Goal: Task Accomplishment & Management: Use online tool/utility

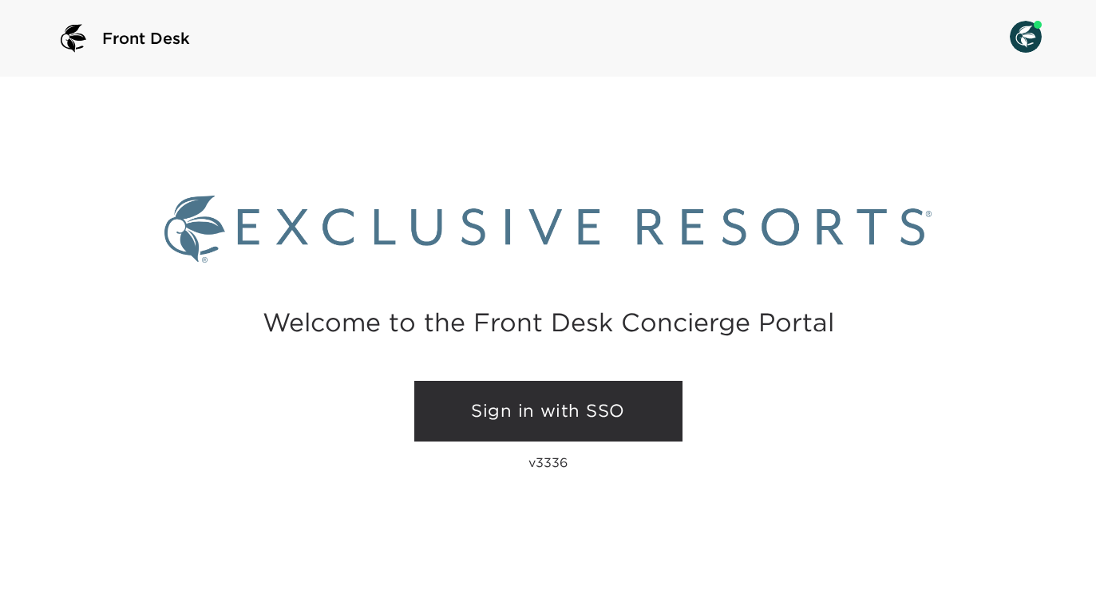
click at [506, 406] on link "Sign in with SSO" at bounding box center [548, 411] width 268 height 61
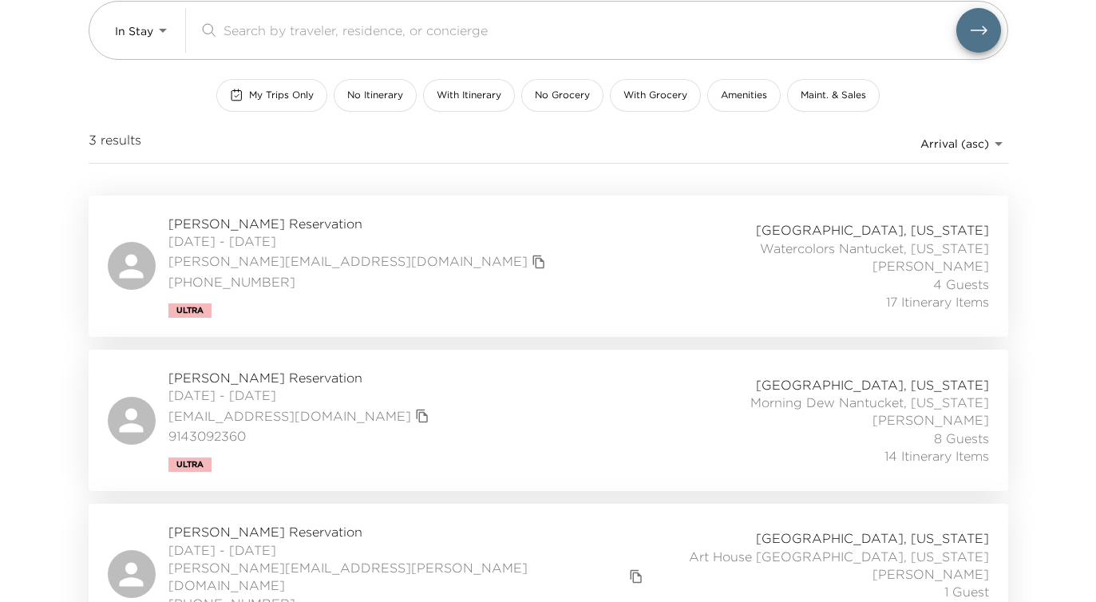
scroll to position [169, 0]
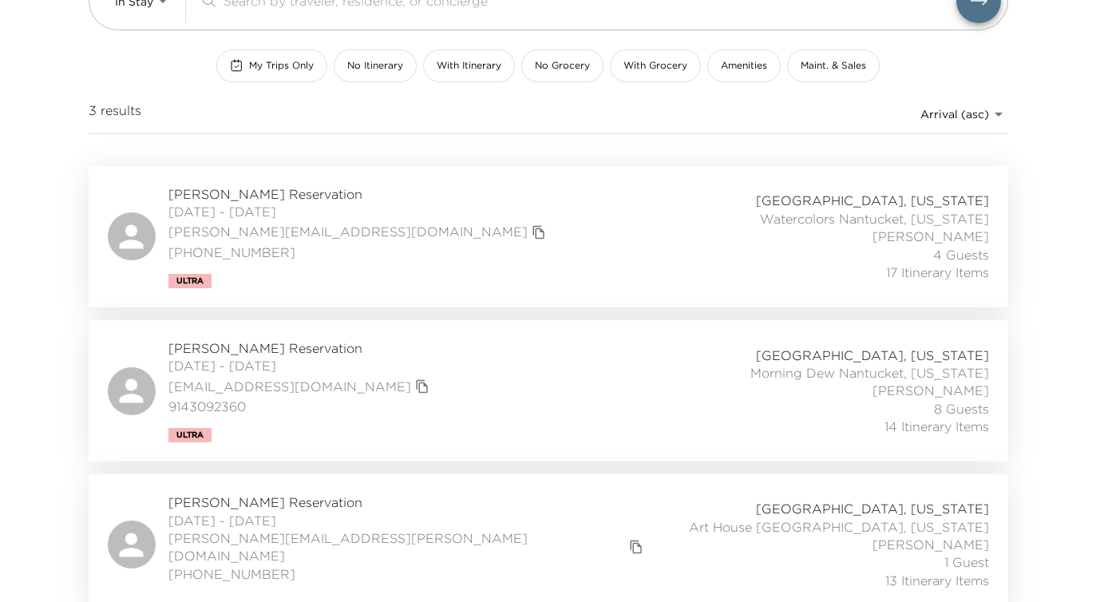
click at [568, 554] on div "[PERSON_NAME] Reservation [DATE] - [DATE] [PERSON_NAME][EMAIL_ADDRESS][PERSON_N…" at bounding box center [549, 544] width 882 height 102
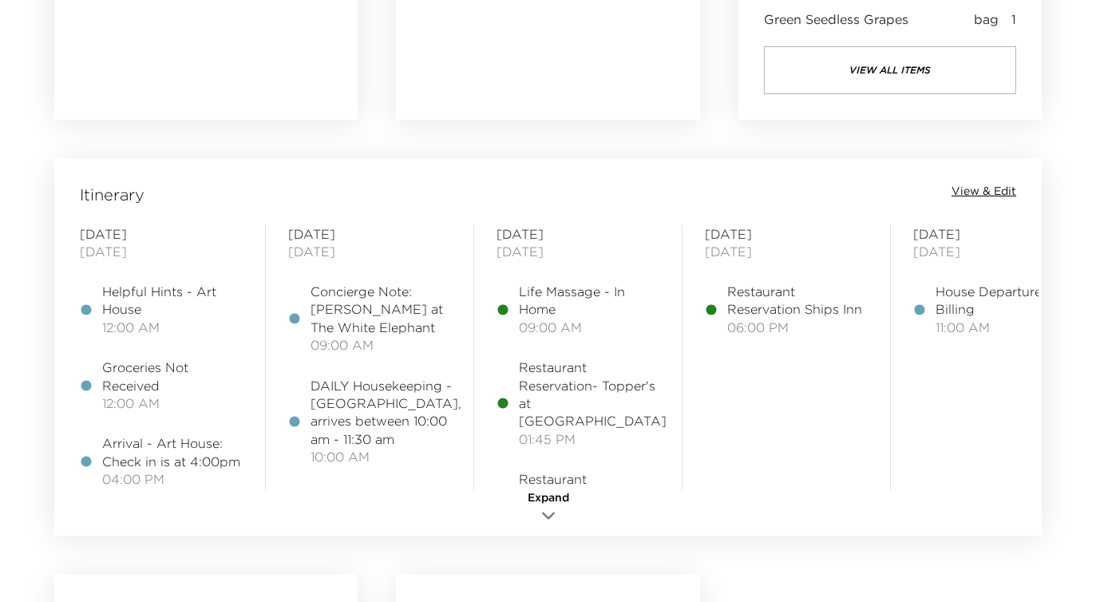
scroll to position [1171, 0]
click at [971, 192] on span "View & Edit" at bounding box center [984, 194] width 65 height 16
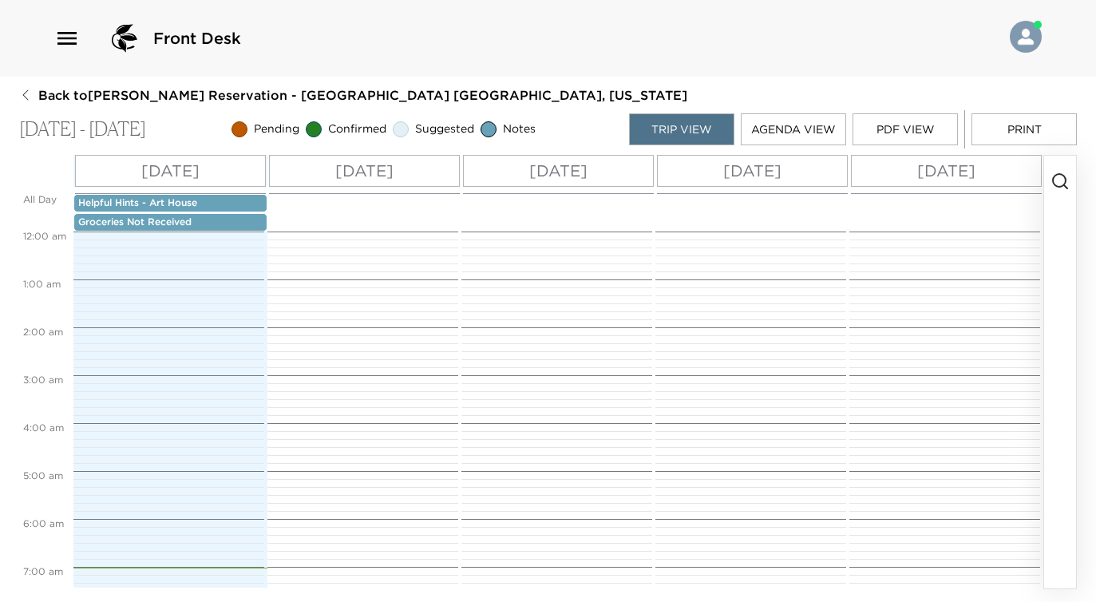
scroll to position [431, 0]
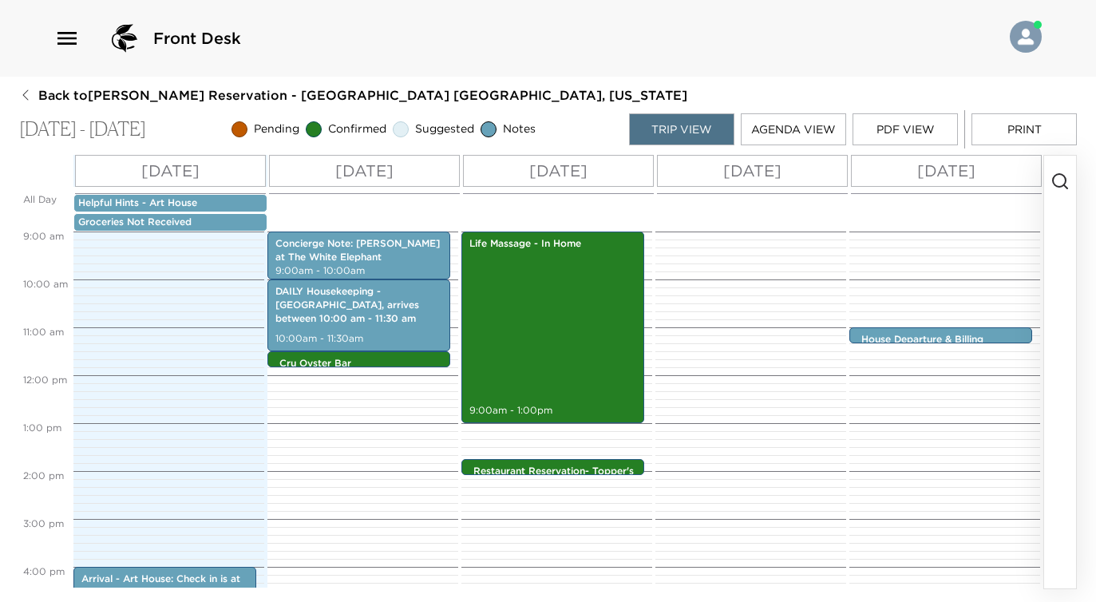
click at [892, 125] on button "PDF View" at bounding box center [905, 129] width 105 height 32
